Goal: Transaction & Acquisition: Purchase product/service

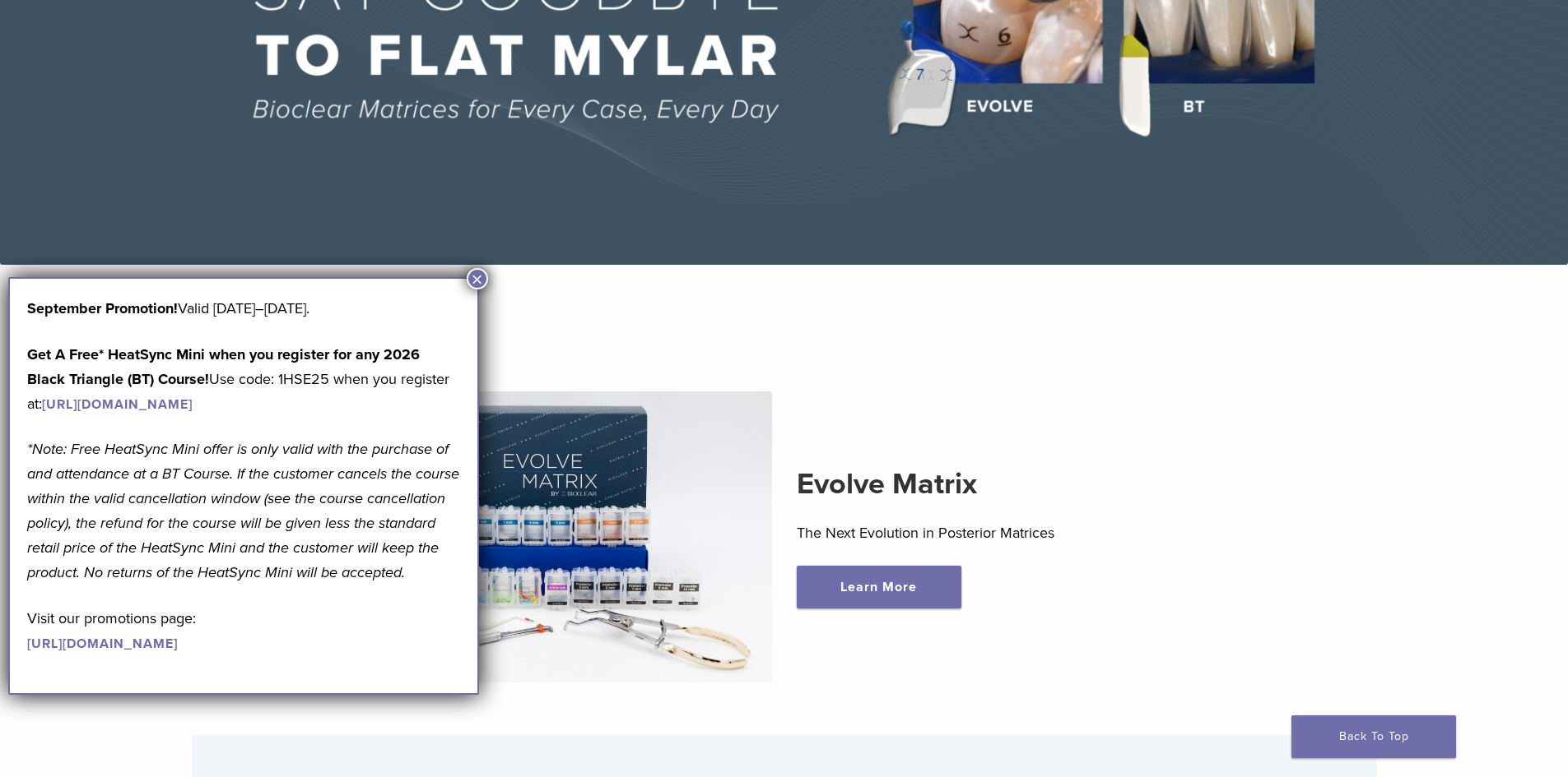
scroll to position [329, 0]
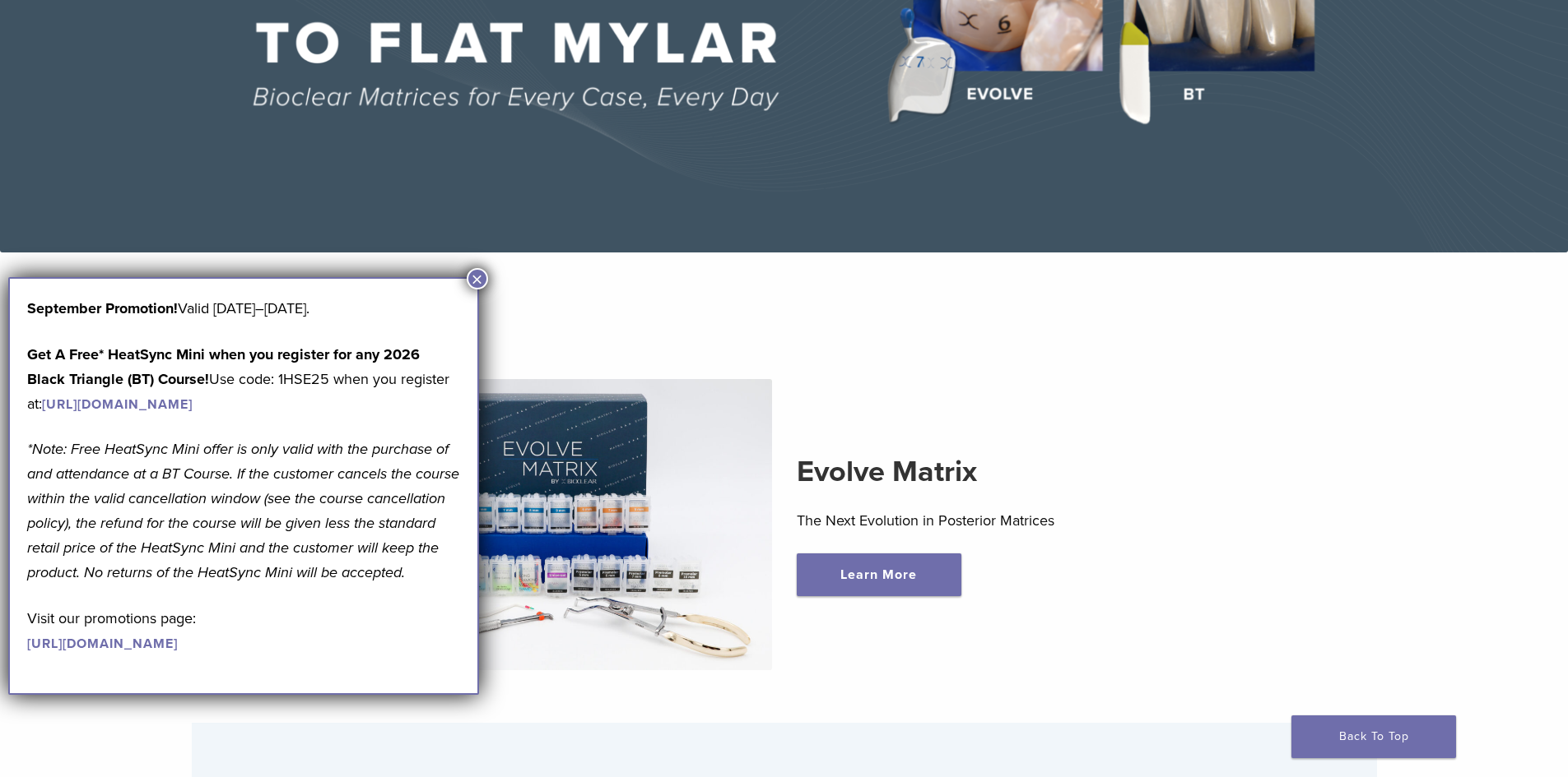
drag, startPoint x: 477, startPoint y: 276, endPoint x: 502, endPoint y: 280, distance: 25.3
click at [477, 276] on button "×" at bounding box center [476, 278] width 21 height 21
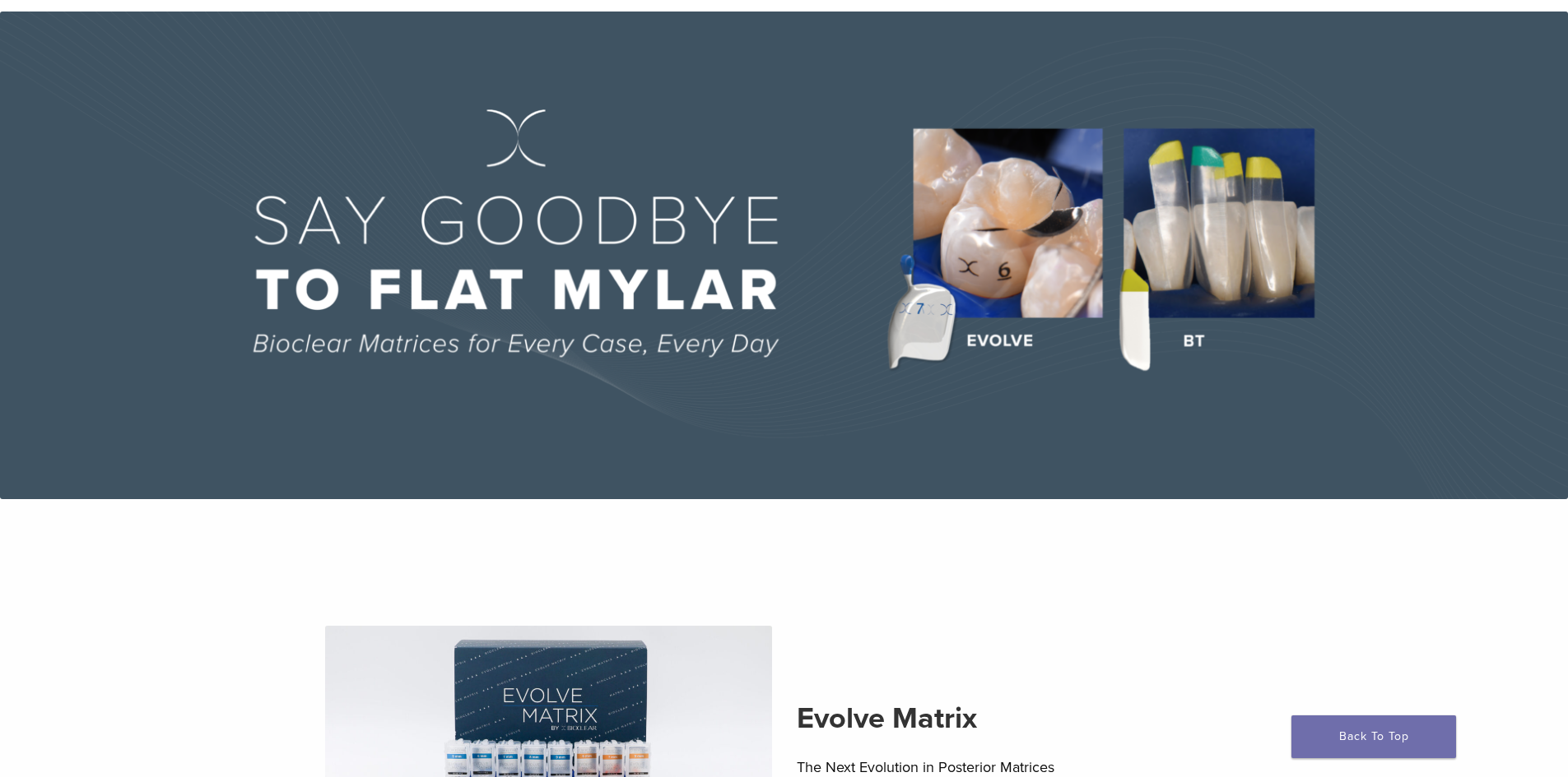
scroll to position [0, 0]
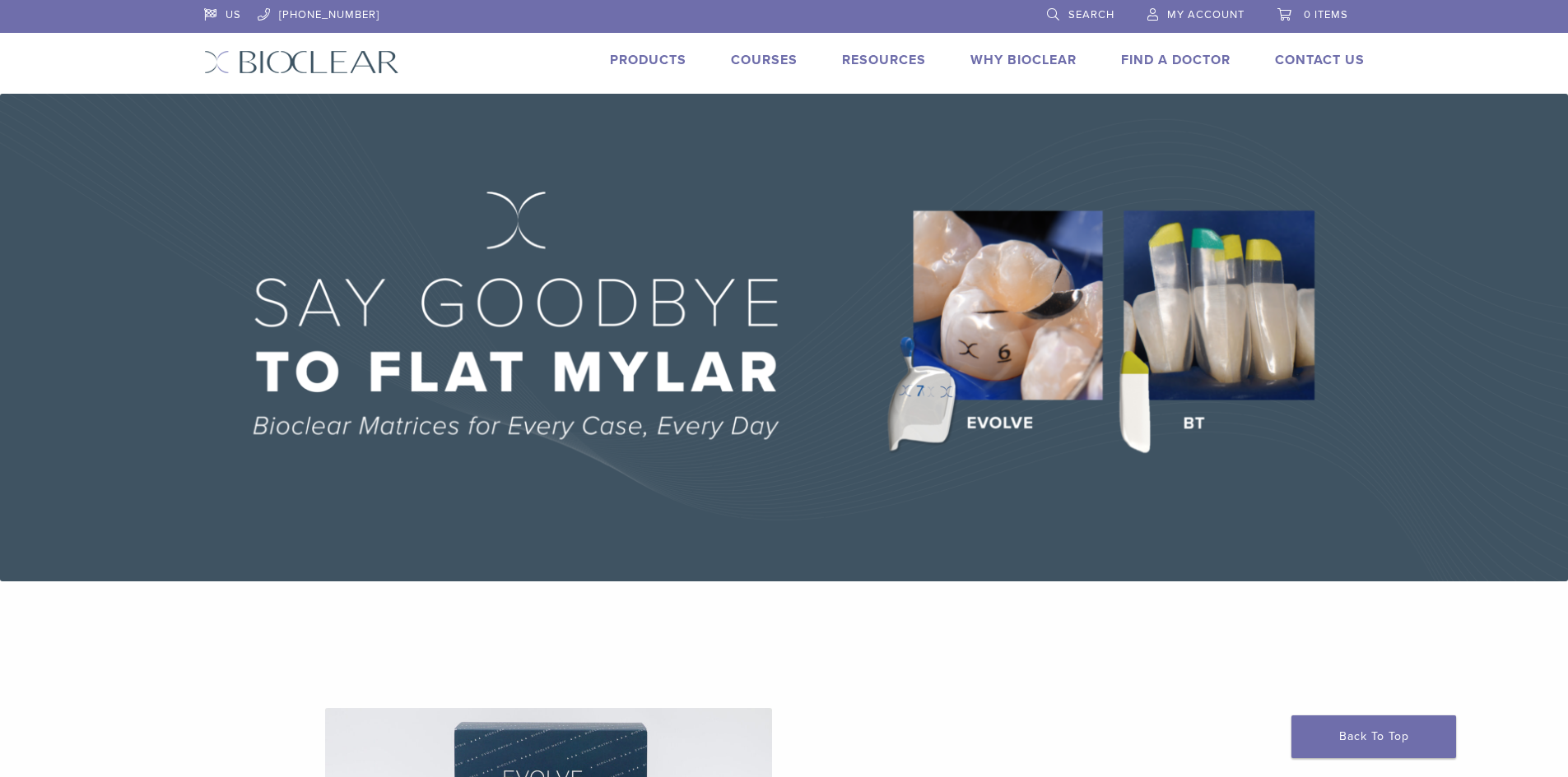
click at [632, 60] on link "Products" at bounding box center [647, 60] width 77 height 17
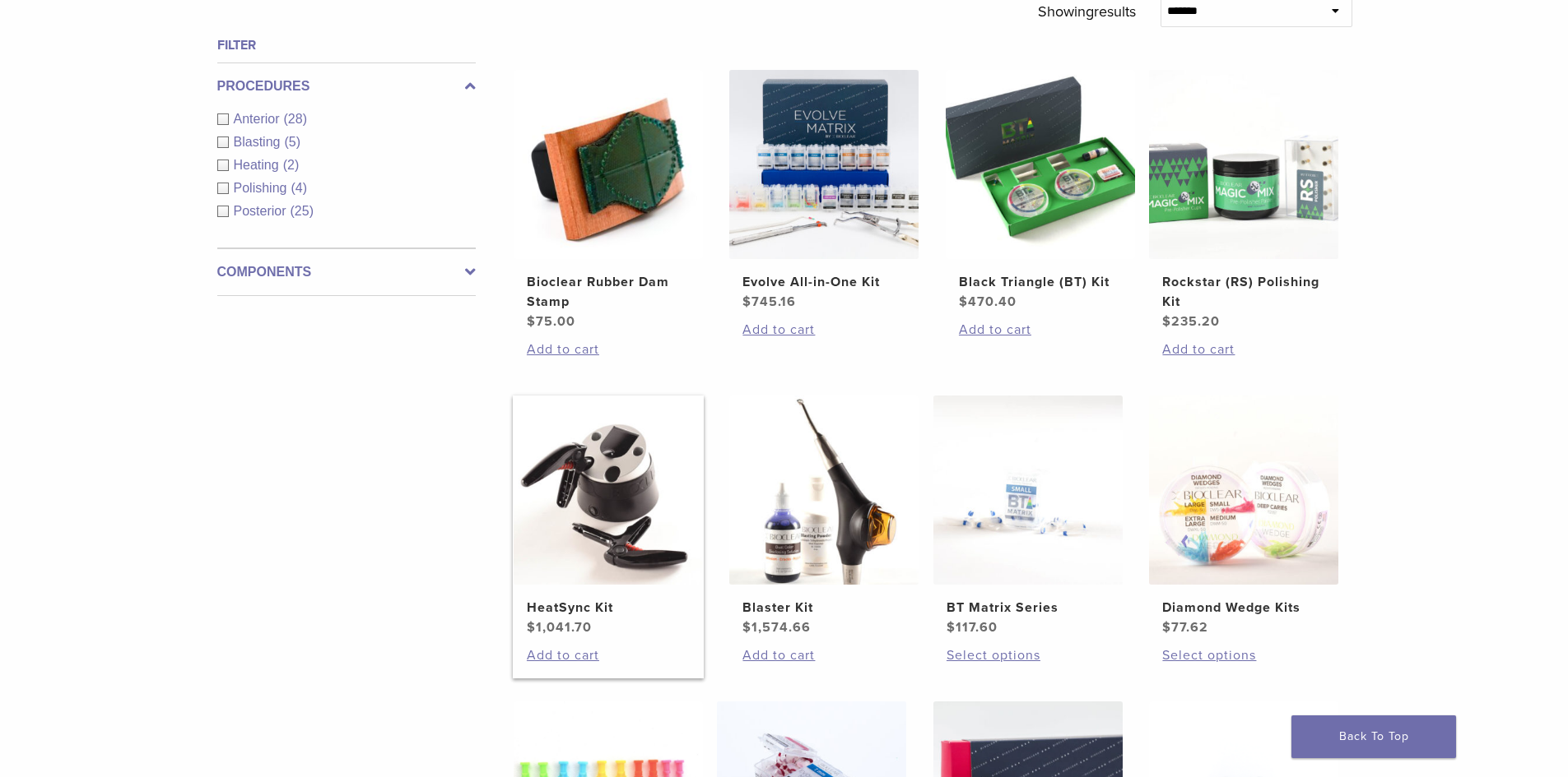
scroll to position [494, 0]
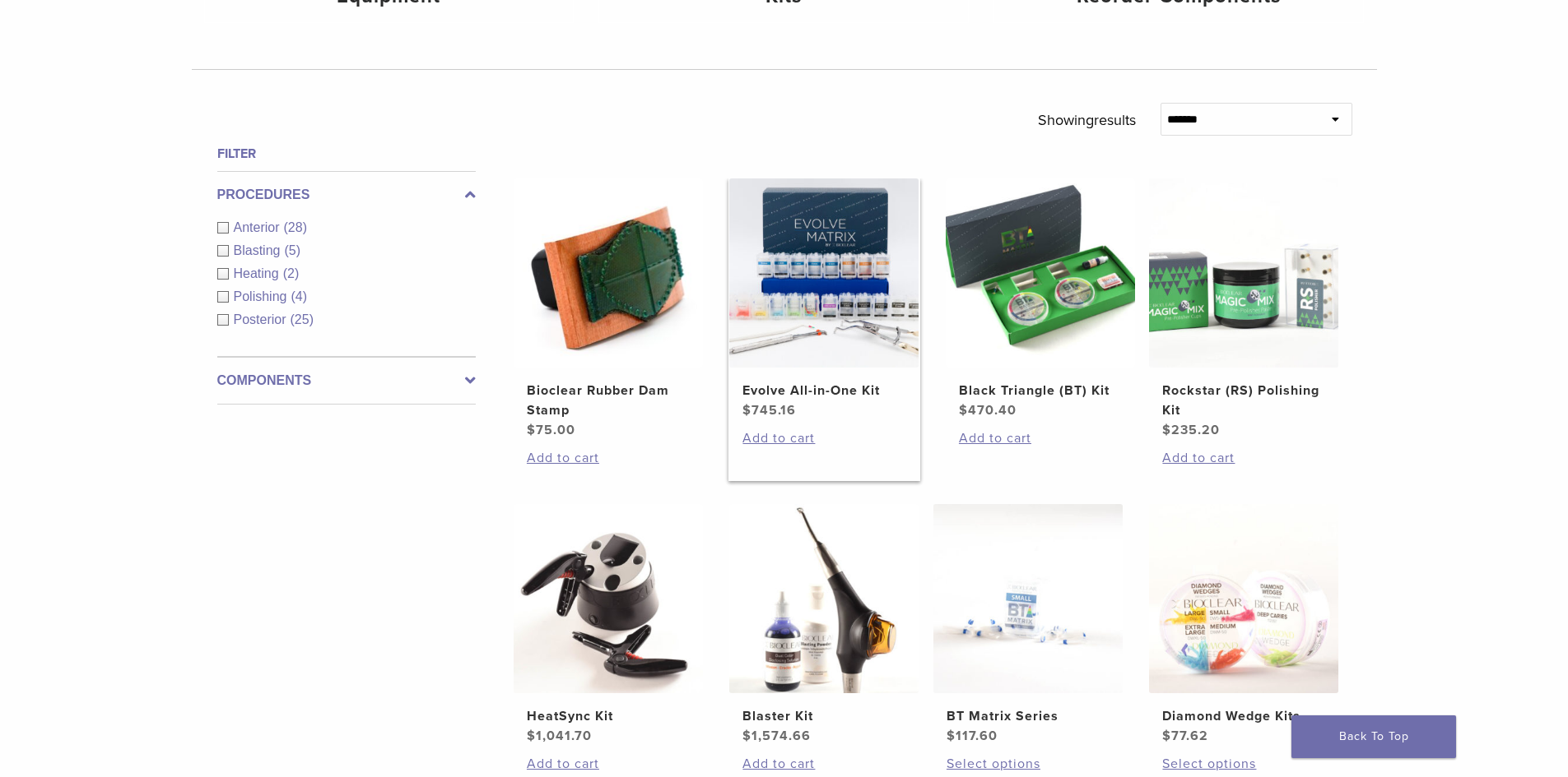
click at [824, 293] on img at bounding box center [824, 273] width 190 height 190
